Goal: Task Accomplishment & Management: Use online tool/utility

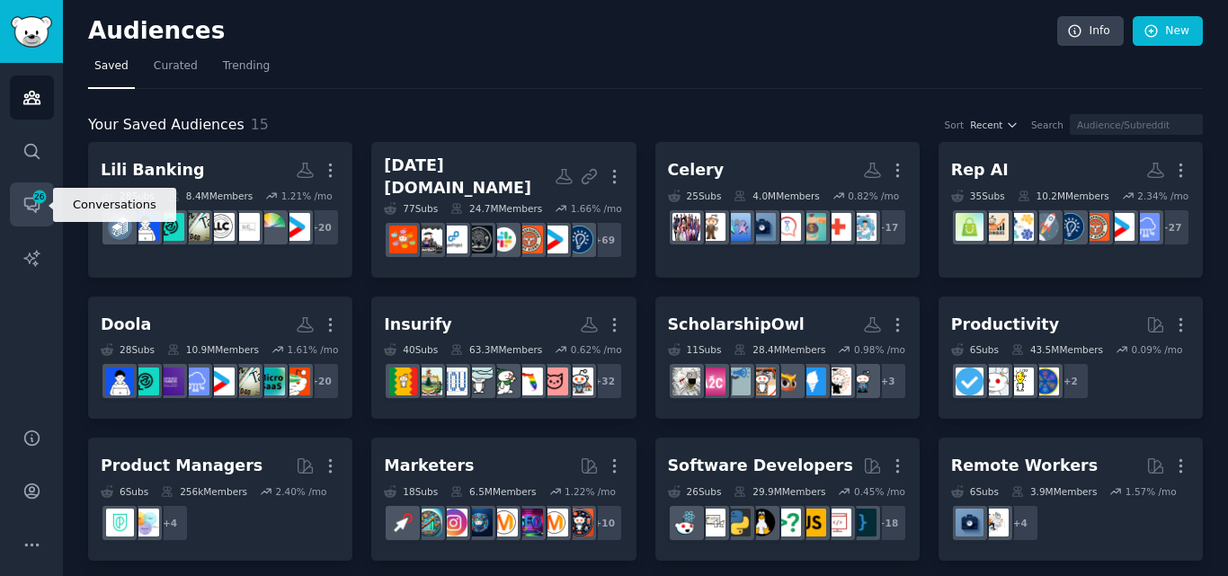
click at [35, 201] on span "26" at bounding box center [39, 197] width 16 height 13
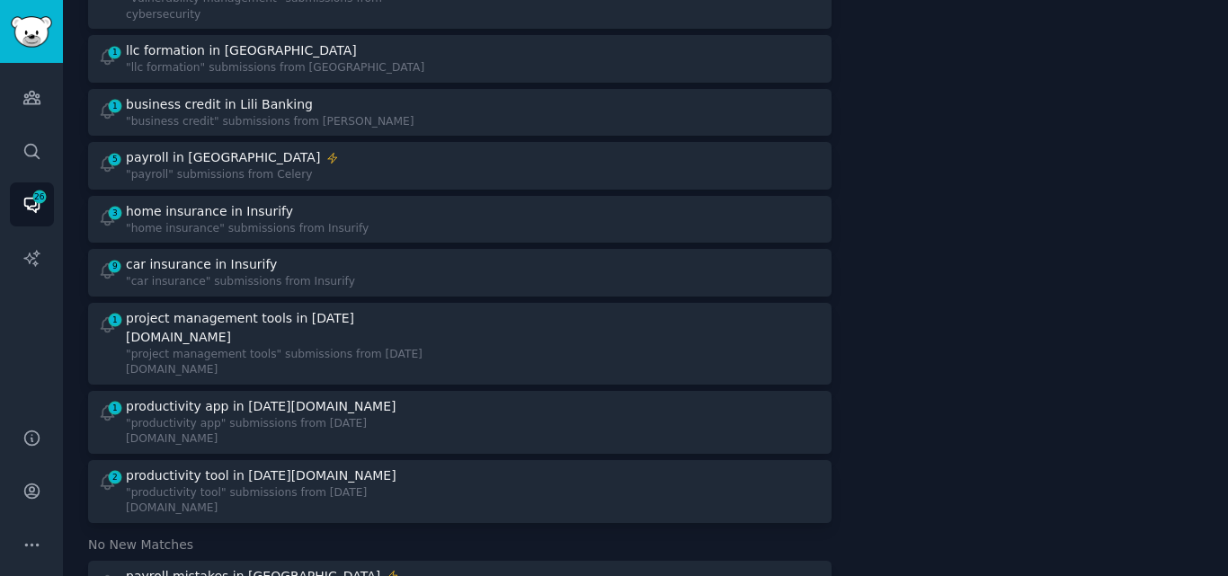
scroll to position [268, 0]
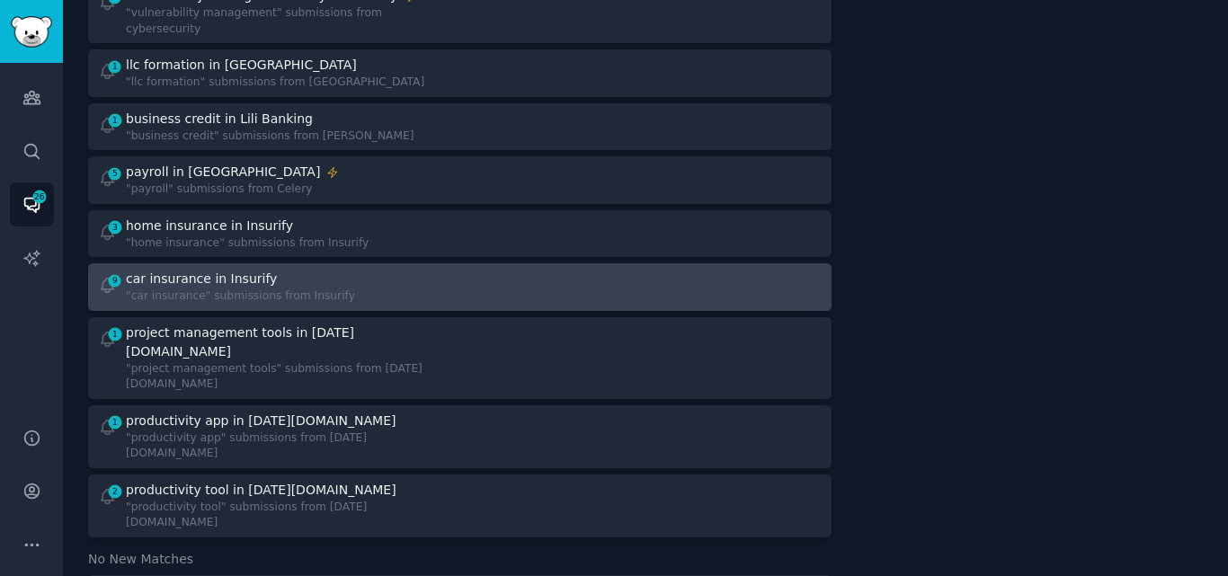
click at [178, 270] on div "car insurance in Insurify" at bounding box center [201, 279] width 151 height 19
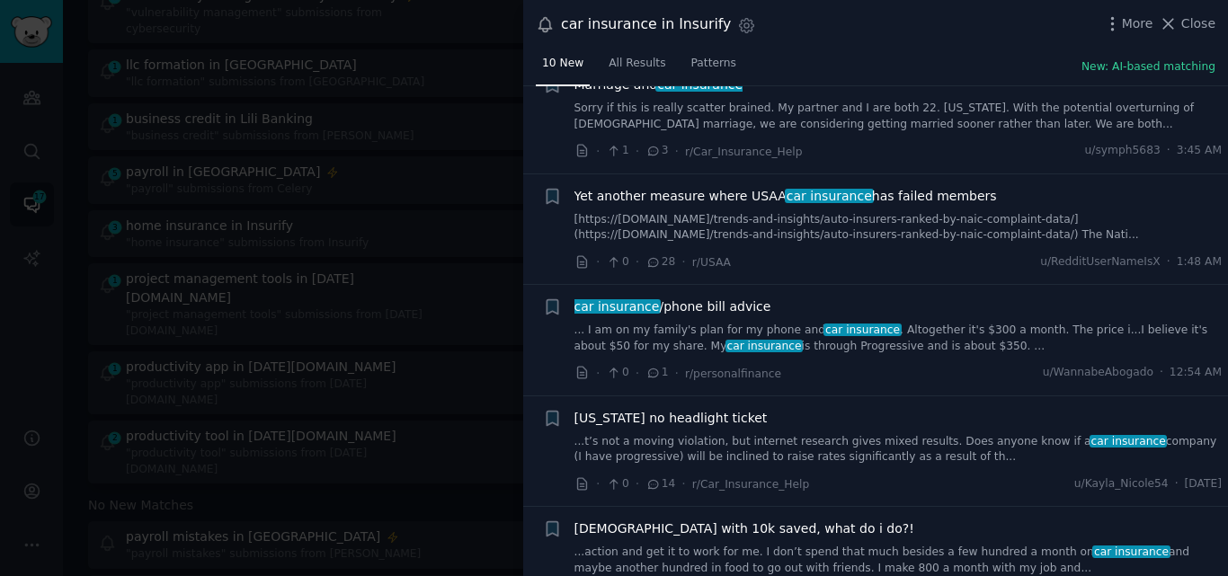
scroll to position [270, 0]
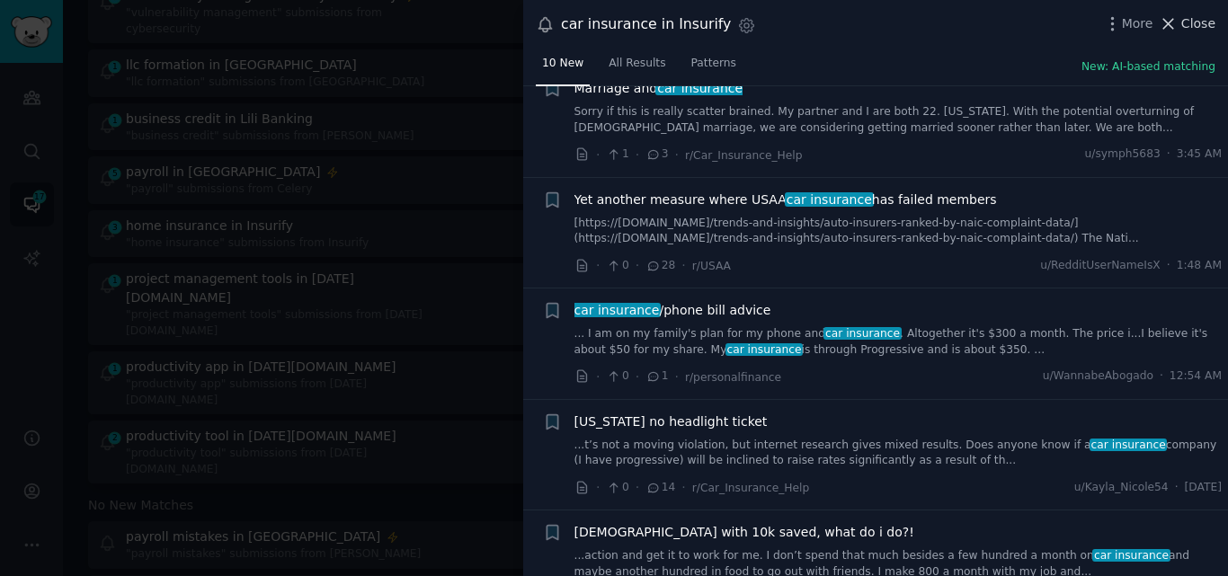
click at [1178, 28] on icon at bounding box center [1168, 23] width 19 height 19
